Goal: Task Accomplishment & Management: Complete application form

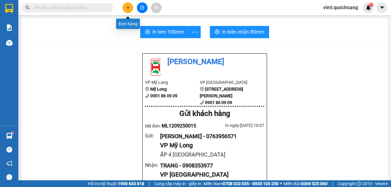
click at [125, 9] on button at bounding box center [128, 7] width 11 height 11
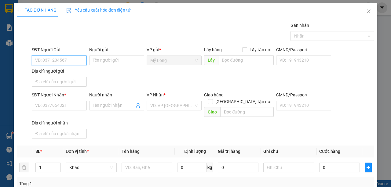
click at [50, 58] on input "SĐT Người Gửi" at bounding box center [59, 61] width 55 height 10
click at [74, 63] on input "SĐT Người Gửi" at bounding box center [59, 61] width 55 height 10
click at [79, 61] on input "SĐT Người Gửi" at bounding box center [59, 61] width 55 height 10
click at [58, 61] on input "SĐT Người Gửi" at bounding box center [59, 61] width 55 height 10
click at [77, 57] on input "SĐT Người Gửi" at bounding box center [59, 61] width 55 height 10
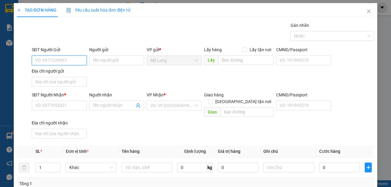
click at [77, 58] on input "SĐT Người Gửi" at bounding box center [59, 61] width 55 height 10
click at [66, 61] on input "SĐT Người Gửi" at bounding box center [59, 61] width 55 height 10
click at [70, 63] on input "SĐT Người Gửi" at bounding box center [59, 61] width 55 height 10
click at [75, 62] on input "SĐT Người Gửi" at bounding box center [59, 61] width 55 height 10
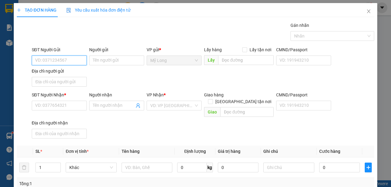
click at [75, 62] on input "SĐT Người Gửi" at bounding box center [59, 61] width 55 height 10
click at [79, 61] on input "SĐT Người Gửi" at bounding box center [59, 61] width 55 height 10
click at [78, 61] on input "SĐT Người Gửi" at bounding box center [59, 61] width 55 height 10
click at [70, 59] on input "SĐT Người Gửi" at bounding box center [59, 61] width 55 height 10
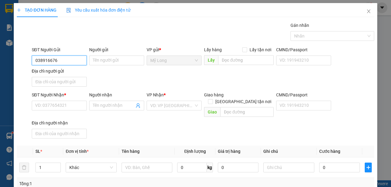
type input "0389166766"
click at [66, 59] on input "0389166766" at bounding box center [59, 61] width 55 height 10
click at [57, 73] on div "0389166766 - LIÊN" at bounding box center [58, 72] width 47 height 7
type input "LIÊN"
type input "0389166766"
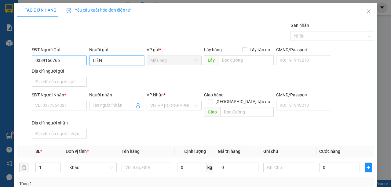
drag, startPoint x: 109, startPoint y: 60, endPoint x: 67, endPoint y: 61, distance: 42.2
click at [67, 61] on div "SĐT Người Gửi 0389166766 Người gửi LIÊN LIÊN VP gửi * Mỹ Long Lấy hàng Lấy tận …" at bounding box center [203, 67] width 345 height 43
type input "[PERSON_NAME]"
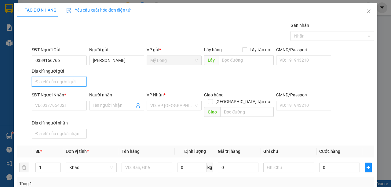
click at [66, 85] on input "Địa chỉ người gửi" at bounding box center [59, 82] width 55 height 10
type input "A"
type input "Â"
type input "ẤP 2B BÌNH HÀNG [GEOGRAPHIC_DATA]"
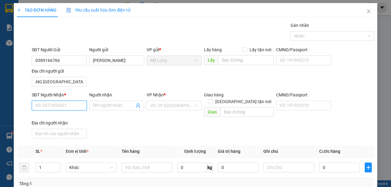
scroll to position [0, 0]
click at [67, 105] on input "SĐT Người Nhận *" at bounding box center [59, 106] width 55 height 10
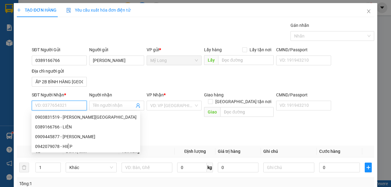
click at [67, 105] on input "SĐT Người Nhận *" at bounding box center [59, 106] width 55 height 10
click at [65, 106] on input "SĐT Người Nhận *" at bounding box center [59, 106] width 55 height 10
click at [66, 105] on input "SĐT Người Nhận *" at bounding box center [59, 106] width 55 height 10
click at [67, 105] on input "SĐT Người Nhận *" at bounding box center [59, 106] width 55 height 10
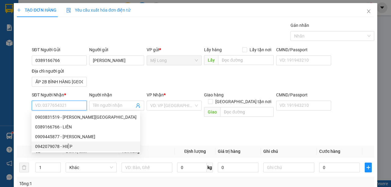
click at [65, 146] on div "0942079078 - HIỆP" at bounding box center [85, 146] width 101 height 7
type input "0942079078"
type input "HIỆP"
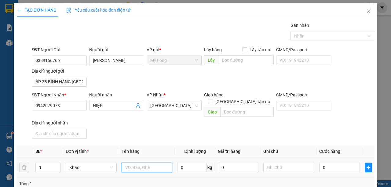
click at [143, 163] on input "text" at bounding box center [147, 168] width 51 height 10
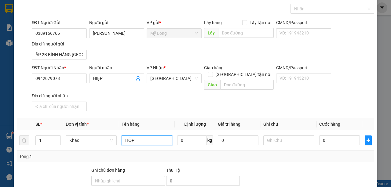
scroll to position [61, 0]
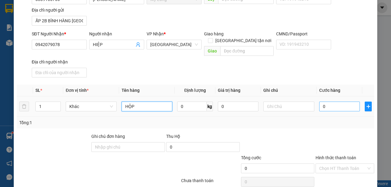
type input "HỘP"
click at [329, 102] on input "0" at bounding box center [339, 107] width 41 height 10
type input "3"
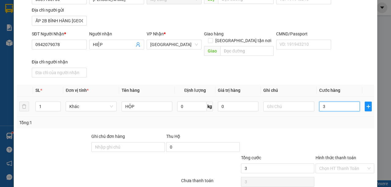
type input "0"
type input "03"
type input "3"
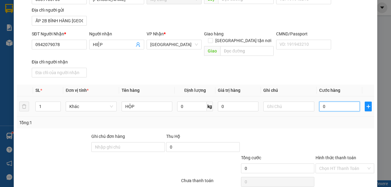
type input "3"
type input "030"
type input "30"
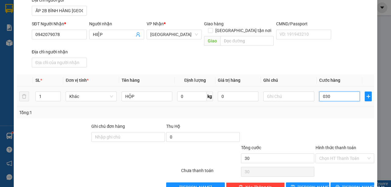
scroll to position [80, 0]
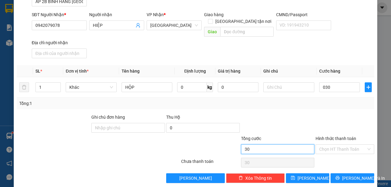
type input "30.000"
click at [265, 146] on input "30.000" at bounding box center [278, 150] width 74 height 10
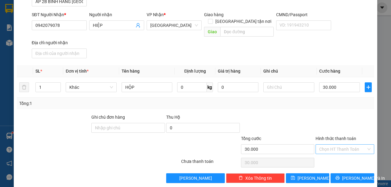
click at [321, 145] on input "Hình thức thanh toán" at bounding box center [342, 149] width 47 height 9
click at [325, 154] on div "Tại văn phòng" at bounding box center [342, 153] width 51 height 7
type input "0"
click at [348, 83] on input "30.000" at bounding box center [339, 88] width 41 height 10
type input "0"
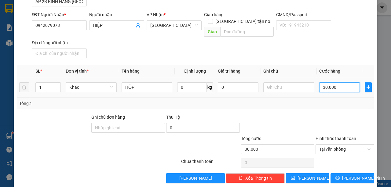
type input "0"
type input "02"
type input "2"
type input "020"
type input "20"
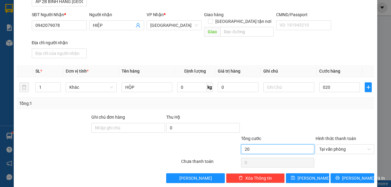
type input "20.000"
click at [297, 145] on input "20.000" at bounding box center [278, 150] width 74 height 10
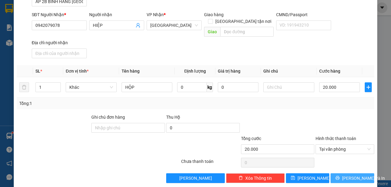
click at [338, 176] on icon "printer" at bounding box center [338, 178] width 4 height 4
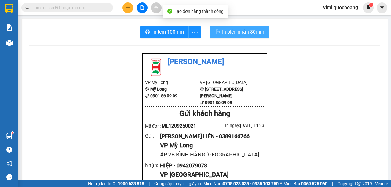
click at [222, 31] on span "In biên nhận 80mm" at bounding box center [243, 32] width 42 height 8
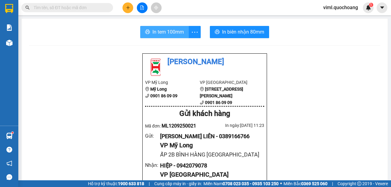
click at [178, 30] on span "In tem 100mm" at bounding box center [168, 32] width 31 height 8
